Goal: Information Seeking & Learning: Learn about a topic

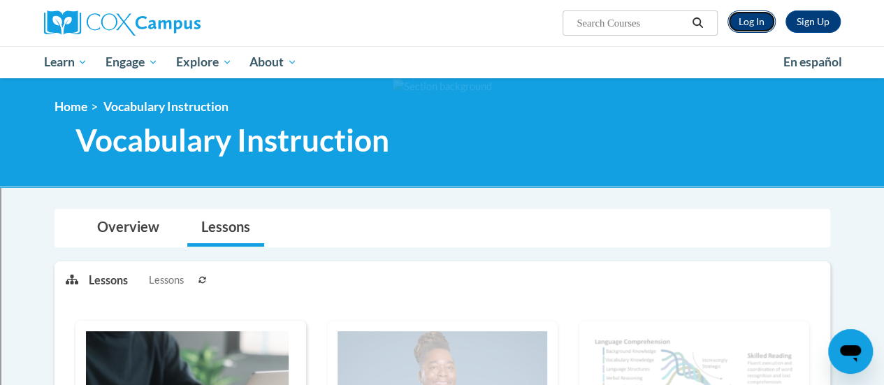
click at [756, 19] on link "Log In" at bounding box center [751, 21] width 48 height 22
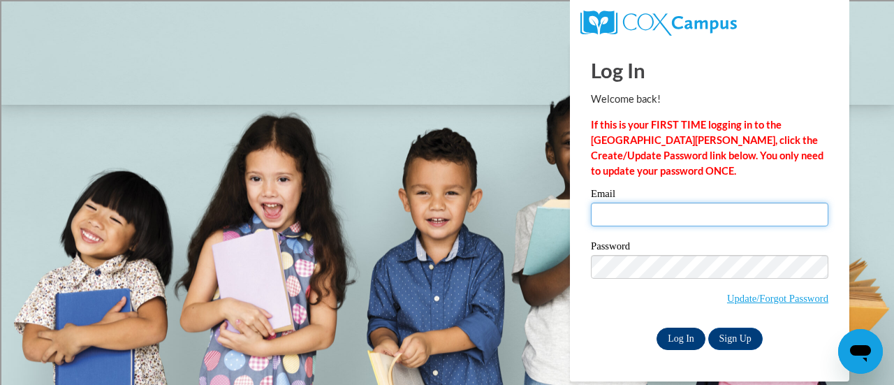
type input "franmad@sdmfschools.org"
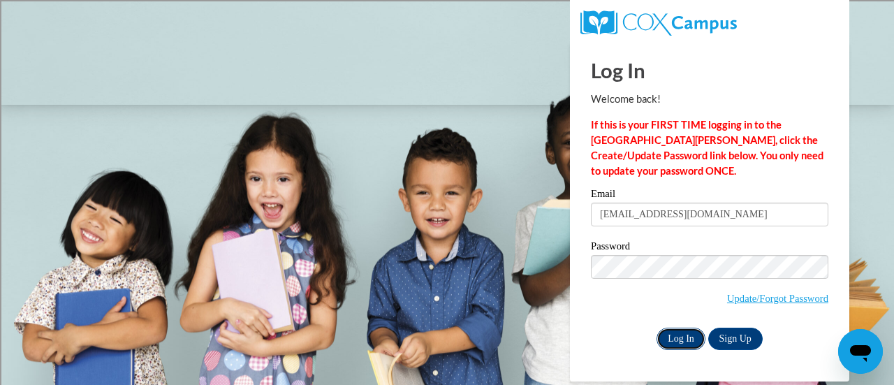
click at [681, 335] on input "Log In" at bounding box center [681, 339] width 49 height 22
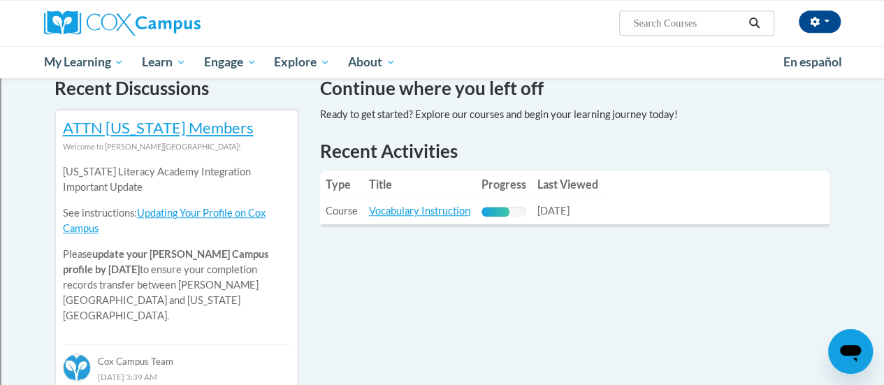
scroll to position [436, 0]
click at [430, 210] on link "Vocabulary Instruction" at bounding box center [419, 211] width 101 height 12
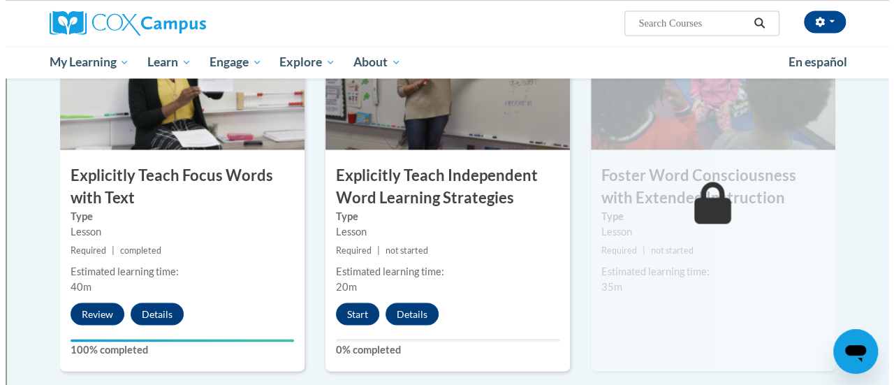
scroll to position [1168, 0]
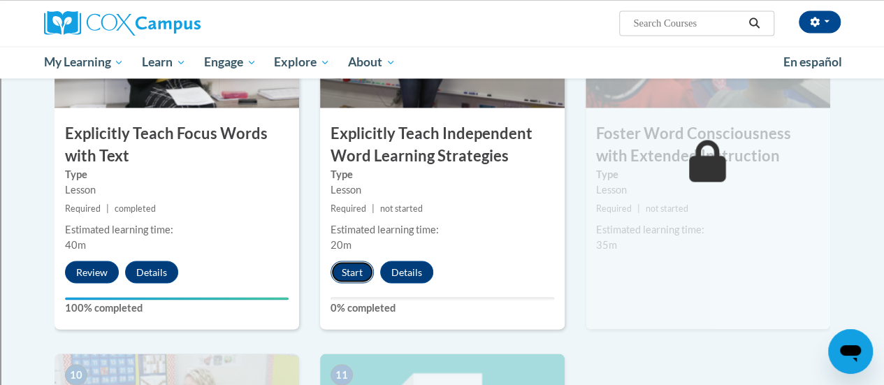
click at [356, 269] on button "Start" at bounding box center [352, 272] width 43 height 22
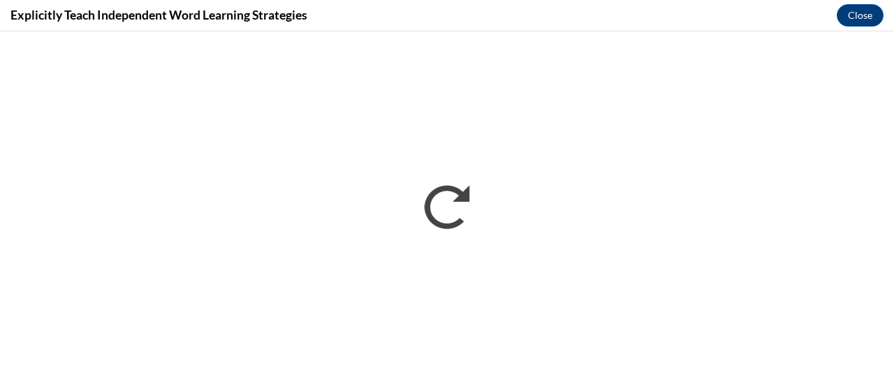
scroll to position [0, 0]
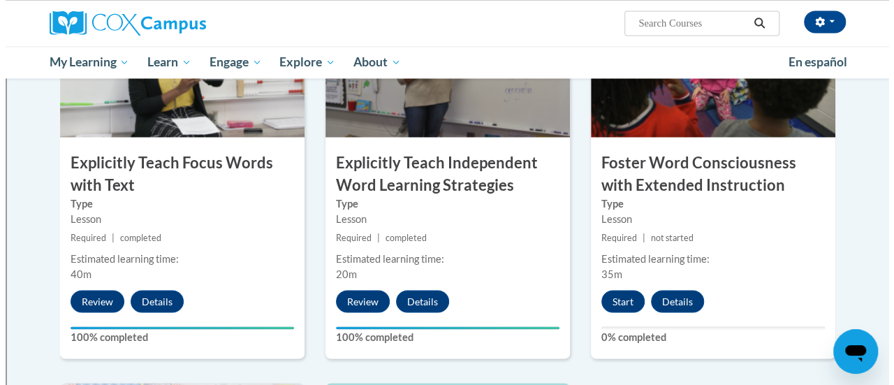
scroll to position [1140, 0]
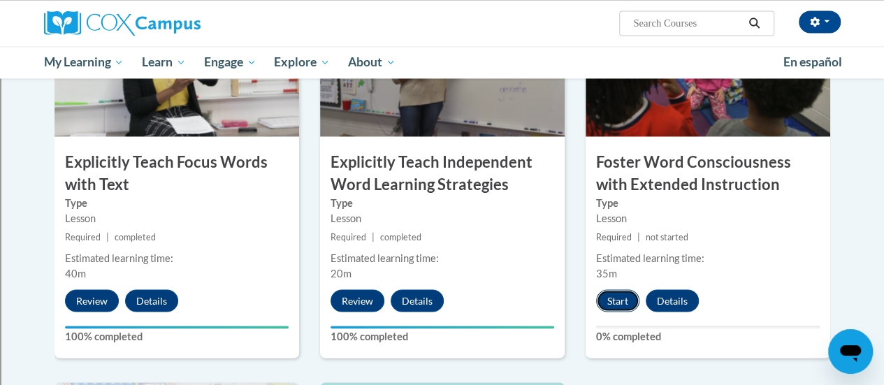
click at [621, 302] on button "Start" at bounding box center [617, 300] width 43 height 22
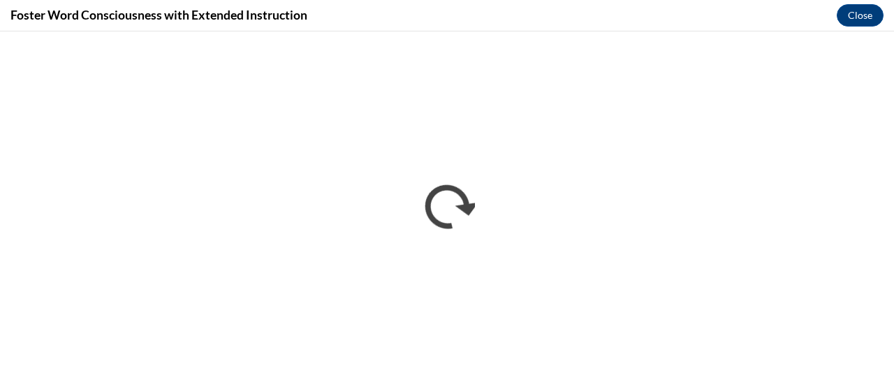
scroll to position [0, 0]
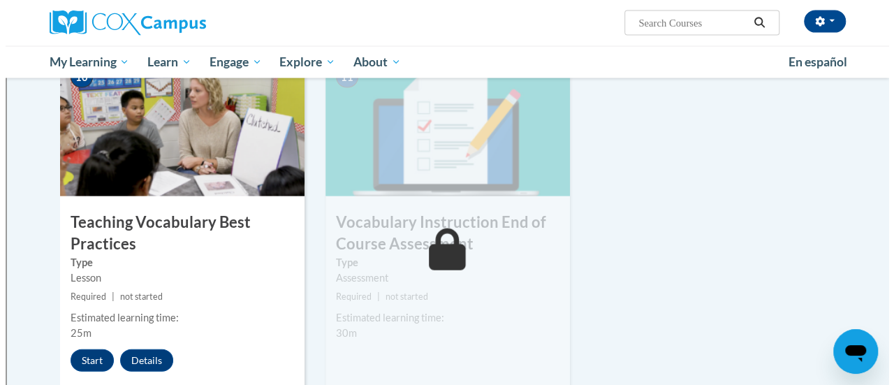
scroll to position [1472, 0]
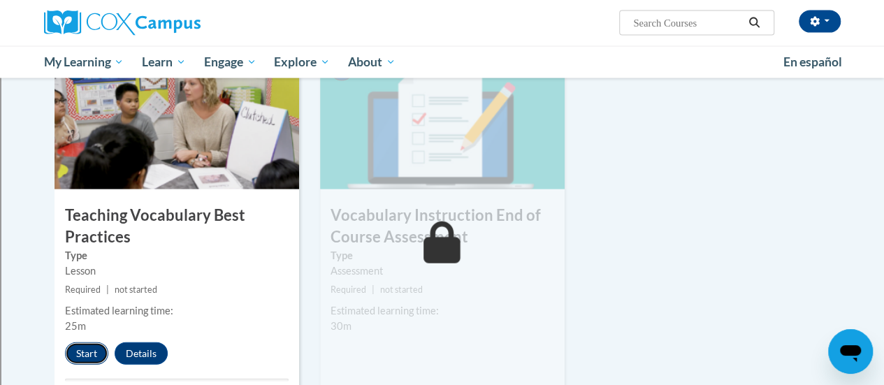
click at [88, 354] on button "Start" at bounding box center [86, 353] width 43 height 22
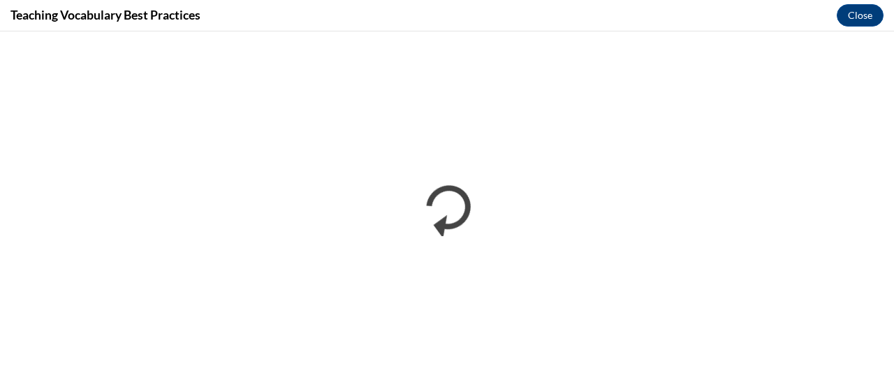
scroll to position [0, 0]
